Goal: Task Accomplishment & Management: Use online tool/utility

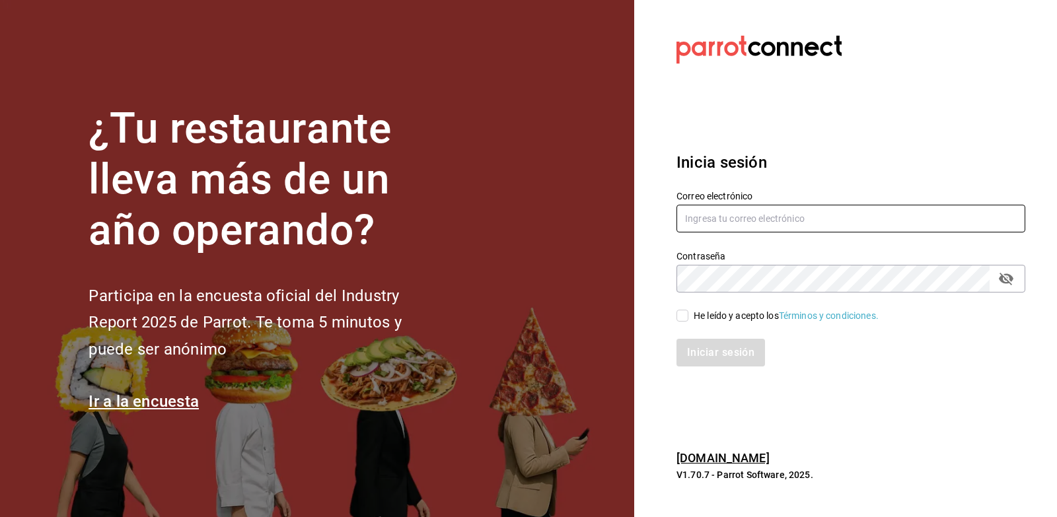
type input "multiuser@napolipizza.com"
click at [1000, 283] on icon "passwordField" at bounding box center [1007, 279] width 16 height 16
click at [711, 221] on input "text" at bounding box center [851, 219] width 349 height 28
